Goal: Task Accomplishment & Management: Manage account settings

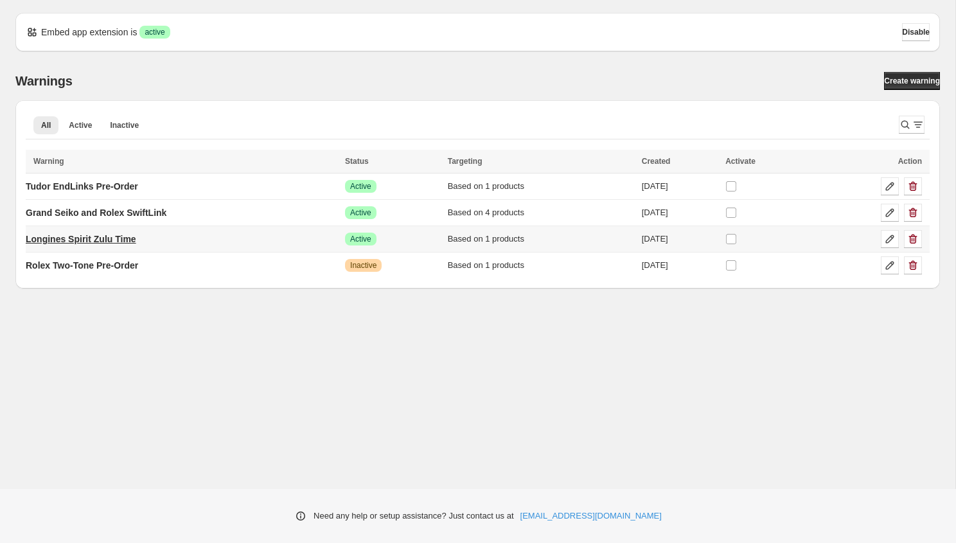
click at [130, 238] on p "Longines Spirit Zulu Time" at bounding box center [81, 238] width 110 height 13
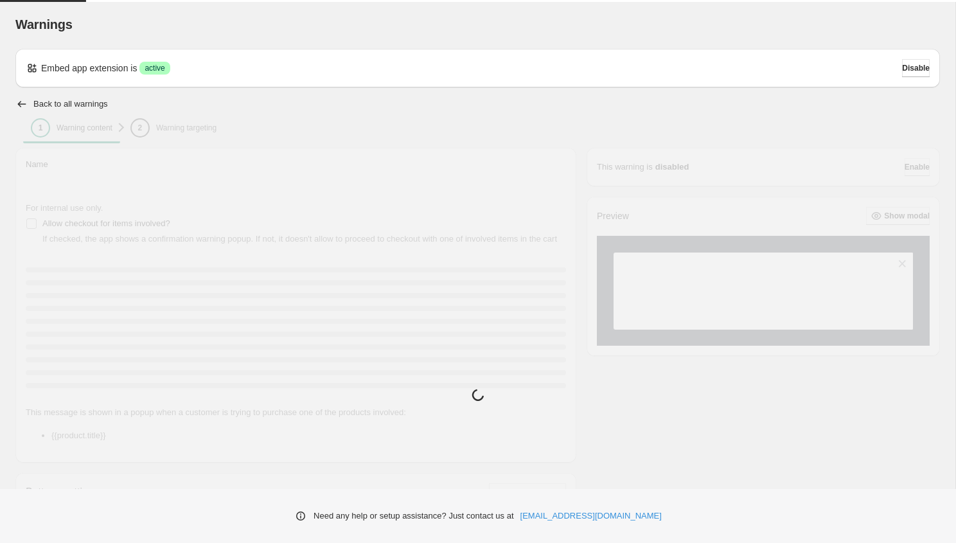
type input "**********"
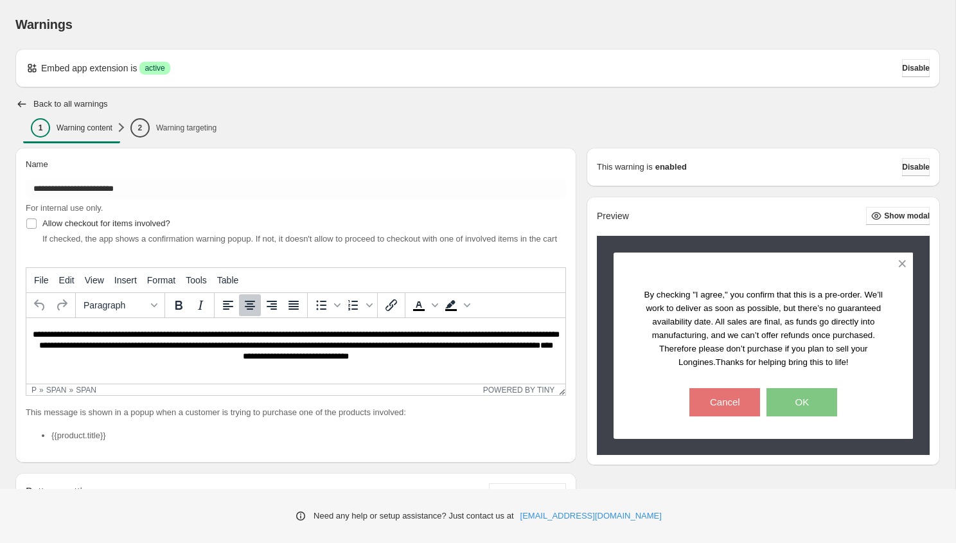
click at [906, 169] on span "Disable" at bounding box center [916, 167] width 28 height 10
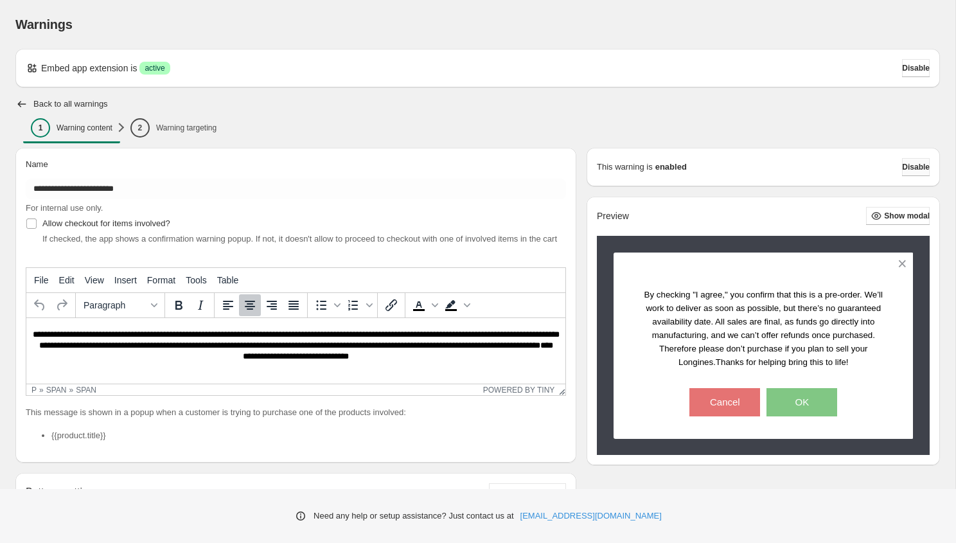
click at [906, 169] on span "Disable" at bounding box center [916, 167] width 28 height 10
click at [906, 168] on span "Disable" at bounding box center [916, 167] width 28 height 10
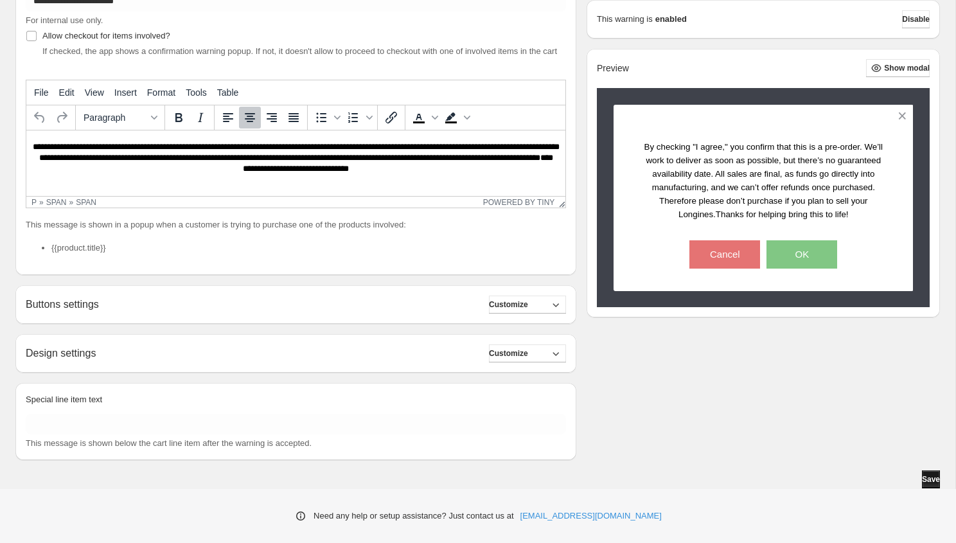
click at [922, 479] on span "Save" at bounding box center [931, 479] width 18 height 10
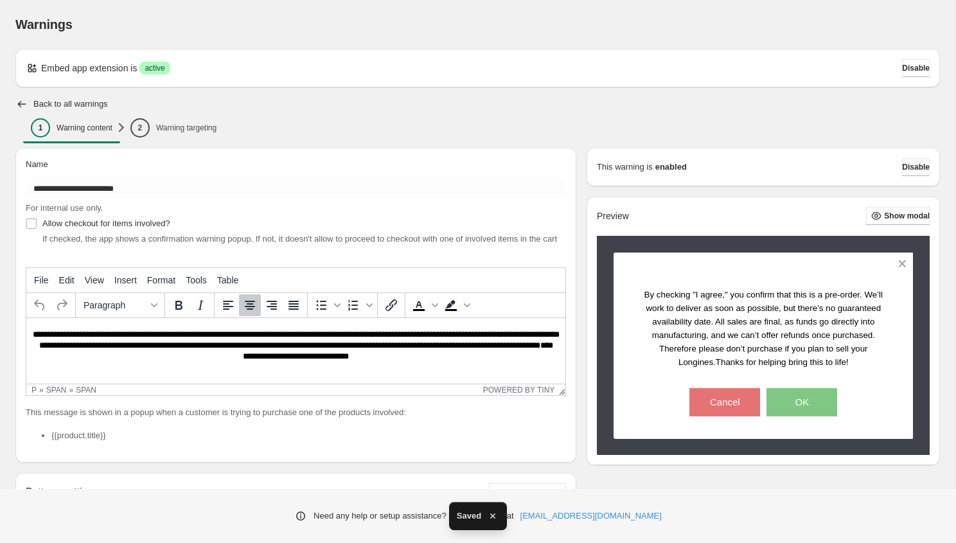
click at [905, 162] on span "Disable" at bounding box center [916, 167] width 28 height 10
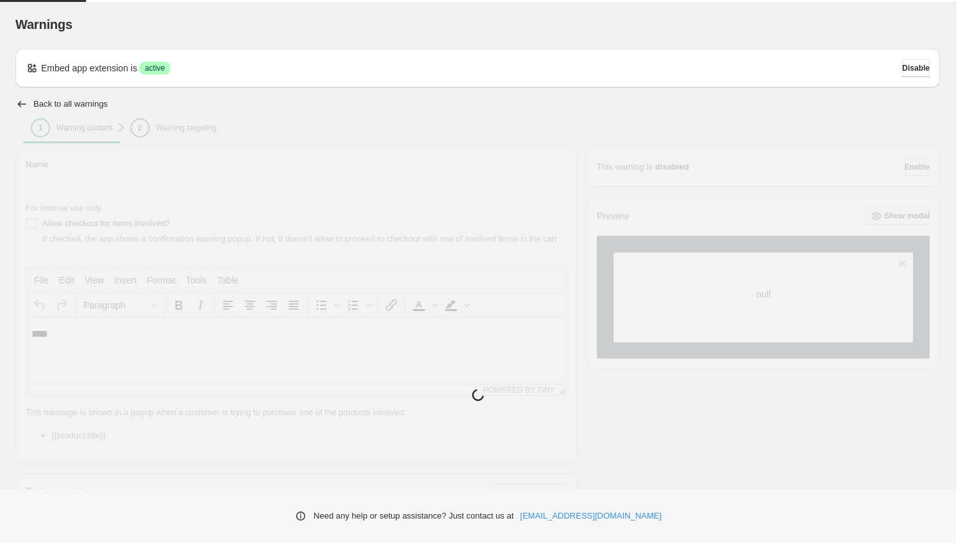
type input "**********"
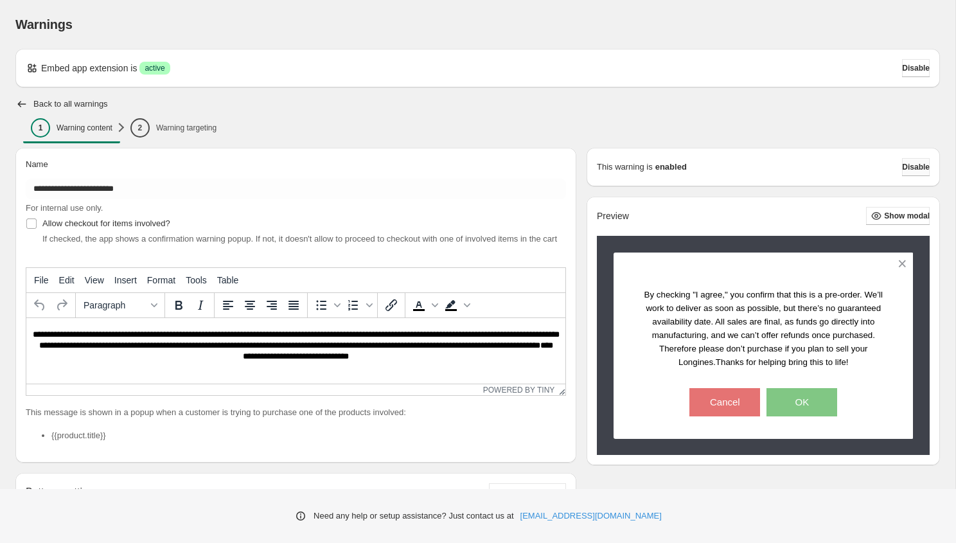
click at [902, 164] on button "Disable" at bounding box center [916, 167] width 28 height 18
click at [915, 164] on span "Disable" at bounding box center [916, 167] width 28 height 10
click at [15, 98] on icon "button" at bounding box center [21, 104] width 13 height 13
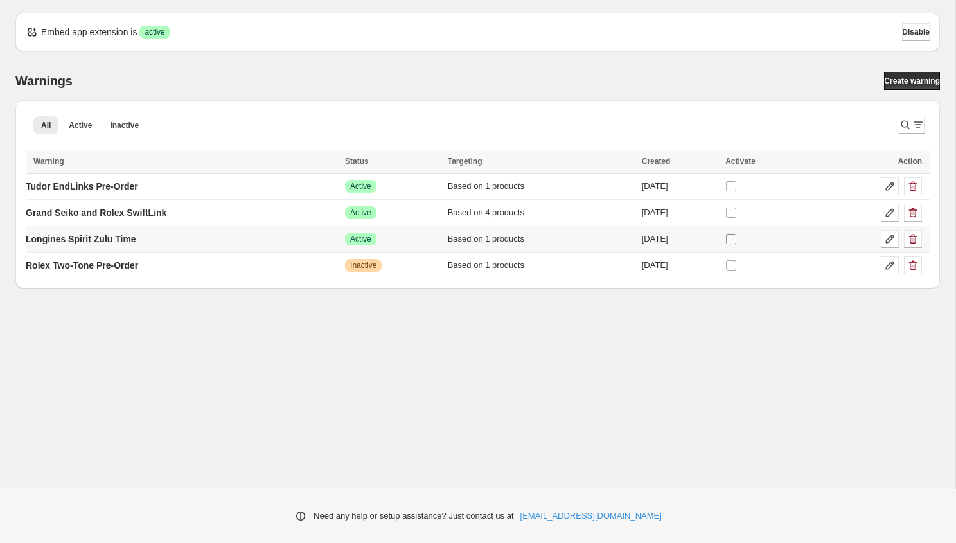
click at [742, 232] on label at bounding box center [733, 239] width 17 height 17
click at [699, 338] on div "Embed app extension is Success active Disable Warnings Create warning All Activ…" at bounding box center [477, 244] width 955 height 488
click at [209, 241] on td "Longines Spirit Zulu Time" at bounding box center [183, 239] width 315 height 26
click at [100, 238] on p "Longines Spirit Zulu Time" at bounding box center [81, 238] width 110 height 13
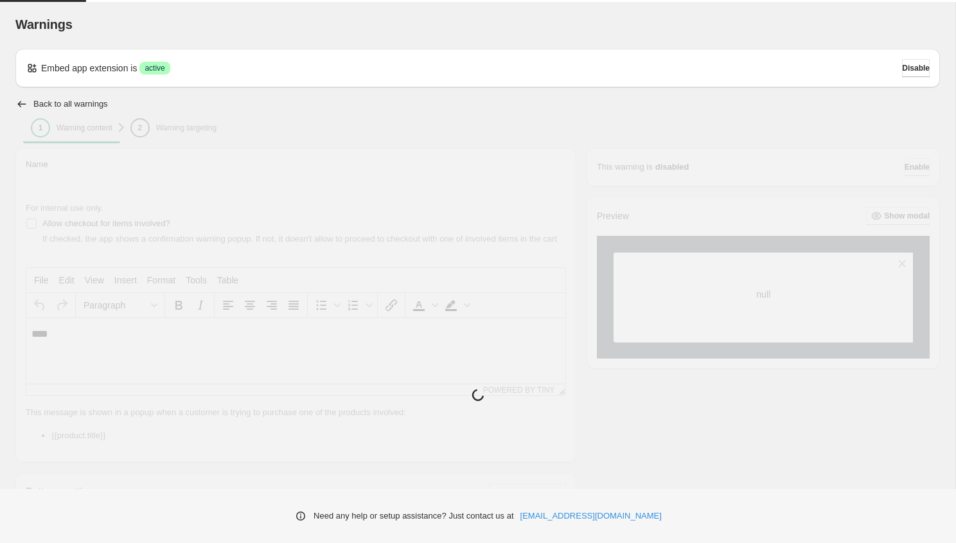
type input "**********"
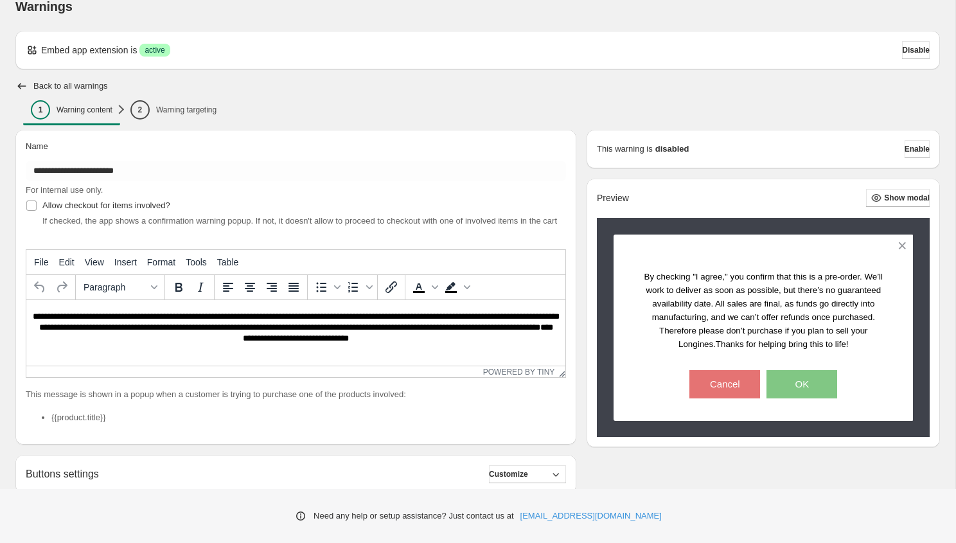
scroll to position [30, 0]
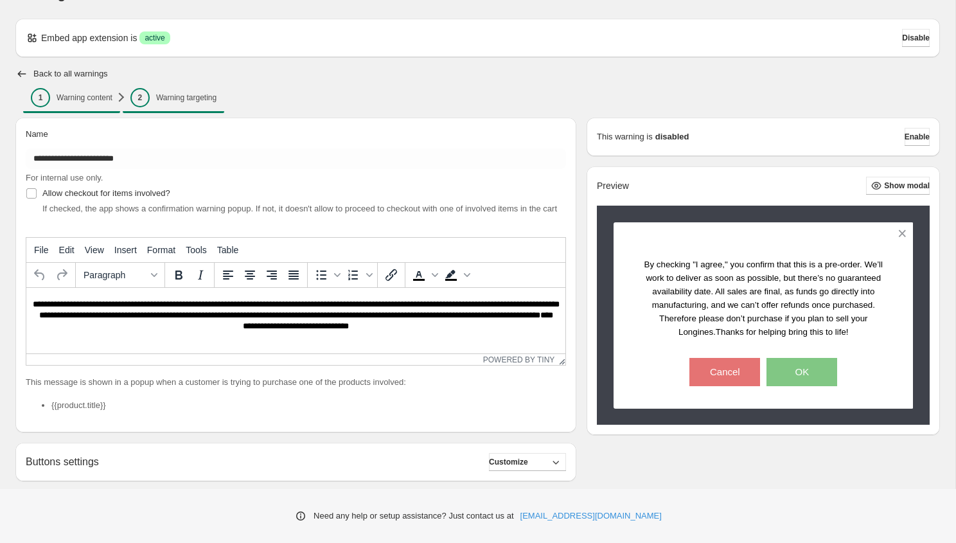
click at [190, 100] on p "Warning targeting" at bounding box center [186, 97] width 60 height 10
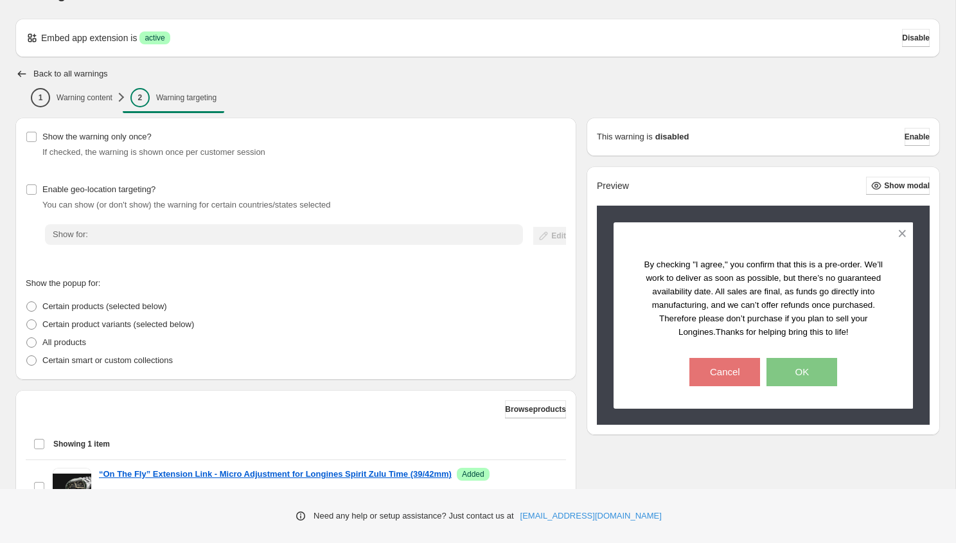
scroll to position [144, 0]
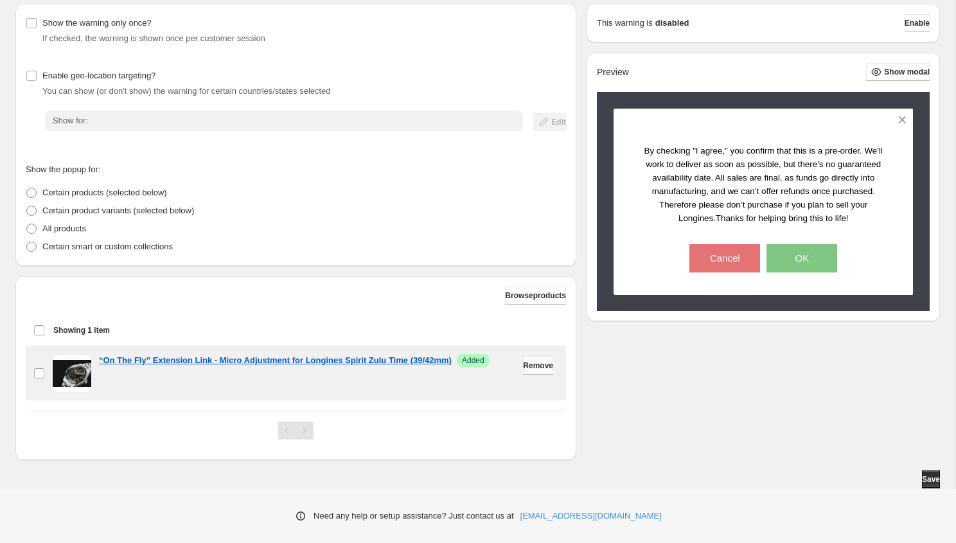
click at [539, 369] on span "Remove" at bounding box center [538, 365] width 30 height 10
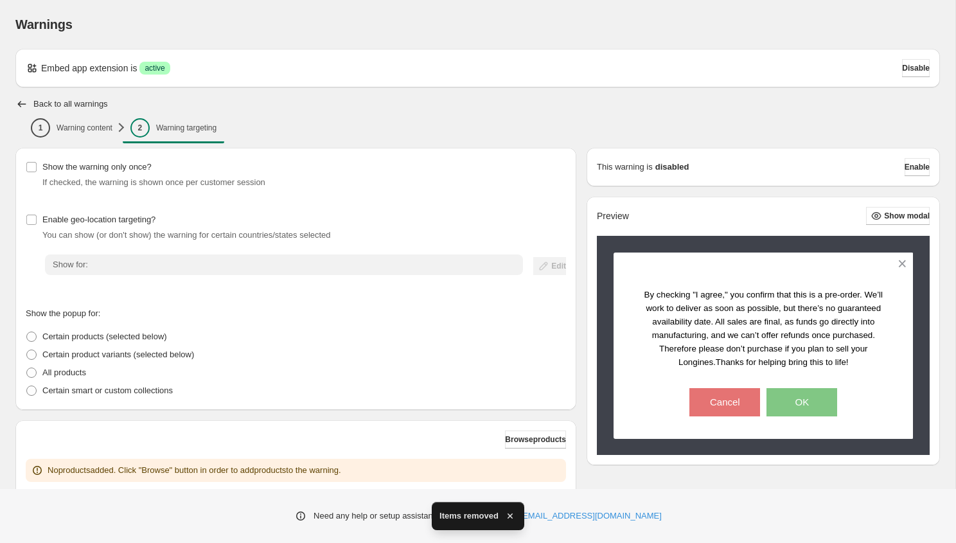
scroll to position [82, 0]
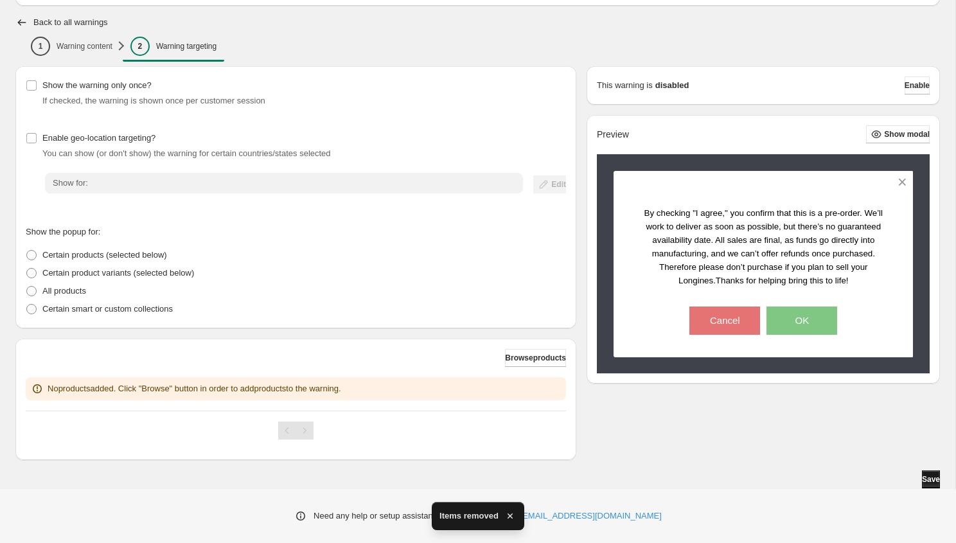
click at [922, 480] on span "Save" at bounding box center [931, 479] width 18 height 10
click at [56, 17] on h2 "Back to all warnings" at bounding box center [70, 22] width 74 height 10
click at [22, 19] on icon "button" at bounding box center [21, 22] width 13 height 13
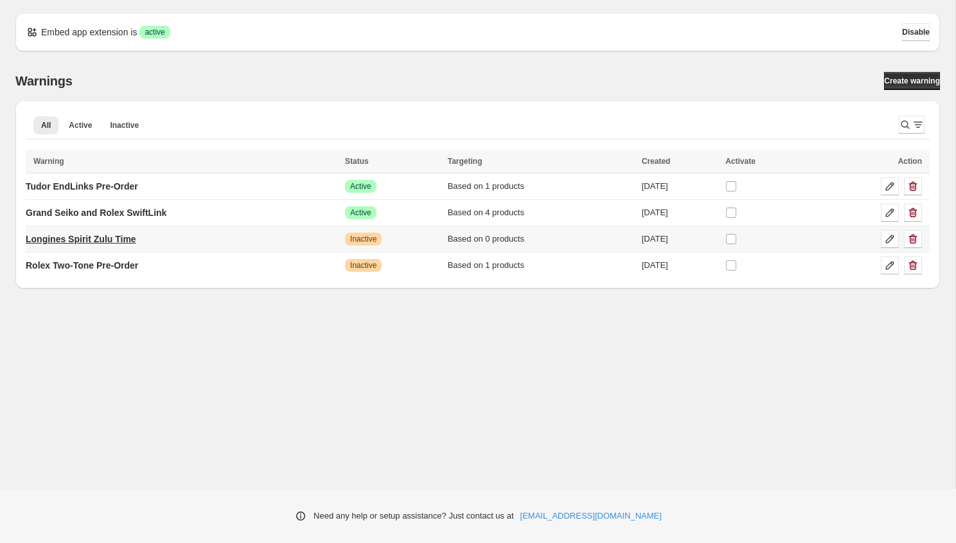
click at [105, 237] on p "Longines Spirit Zulu Time" at bounding box center [81, 238] width 110 height 13
click at [916, 243] on icon "button" at bounding box center [912, 238] width 13 height 13
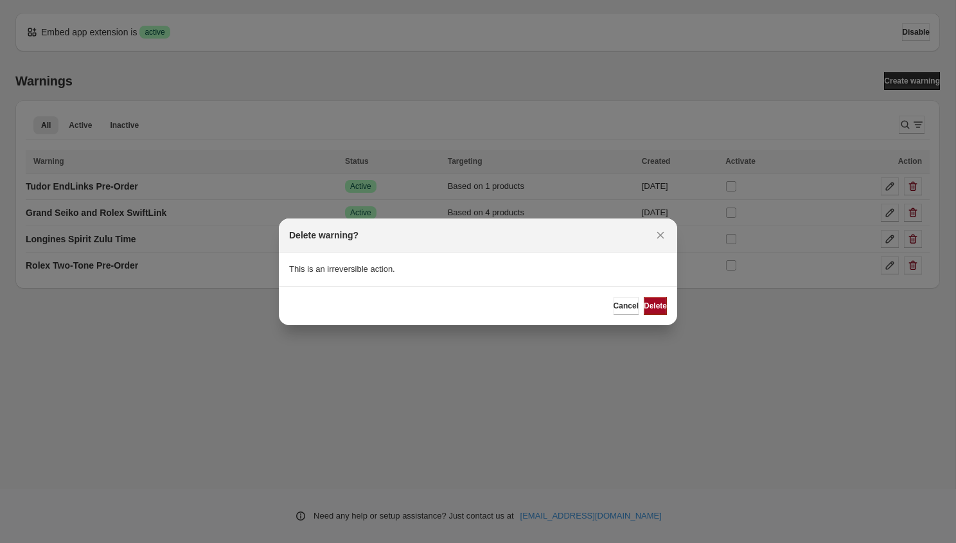
click at [647, 310] on span "Delete" at bounding box center [654, 306] width 23 height 10
